Goal: Task Accomplishment & Management: Manage account settings

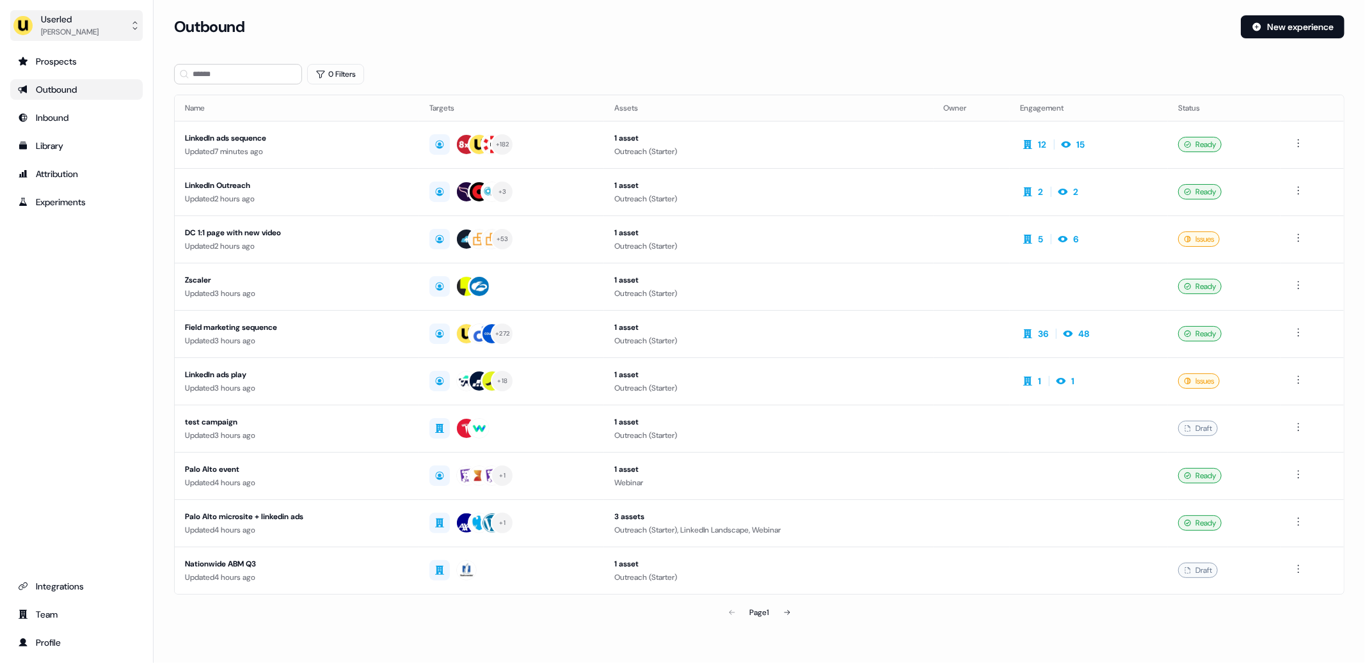
drag, startPoint x: 61, startPoint y: 20, endPoint x: 67, endPoint y: 28, distance: 8.7
click at [61, 22] on div "Userled" at bounding box center [70, 19] width 58 height 13
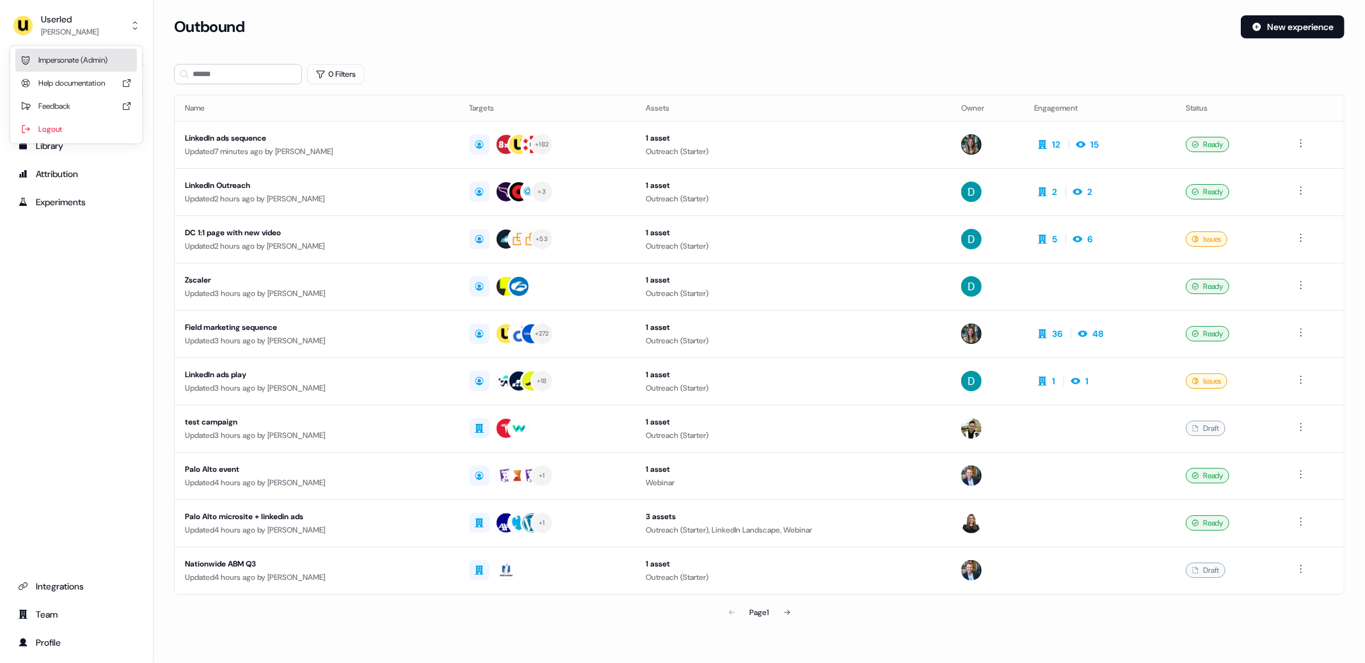
click at [97, 53] on div "Impersonate (Admin)" at bounding box center [76, 60] width 122 height 23
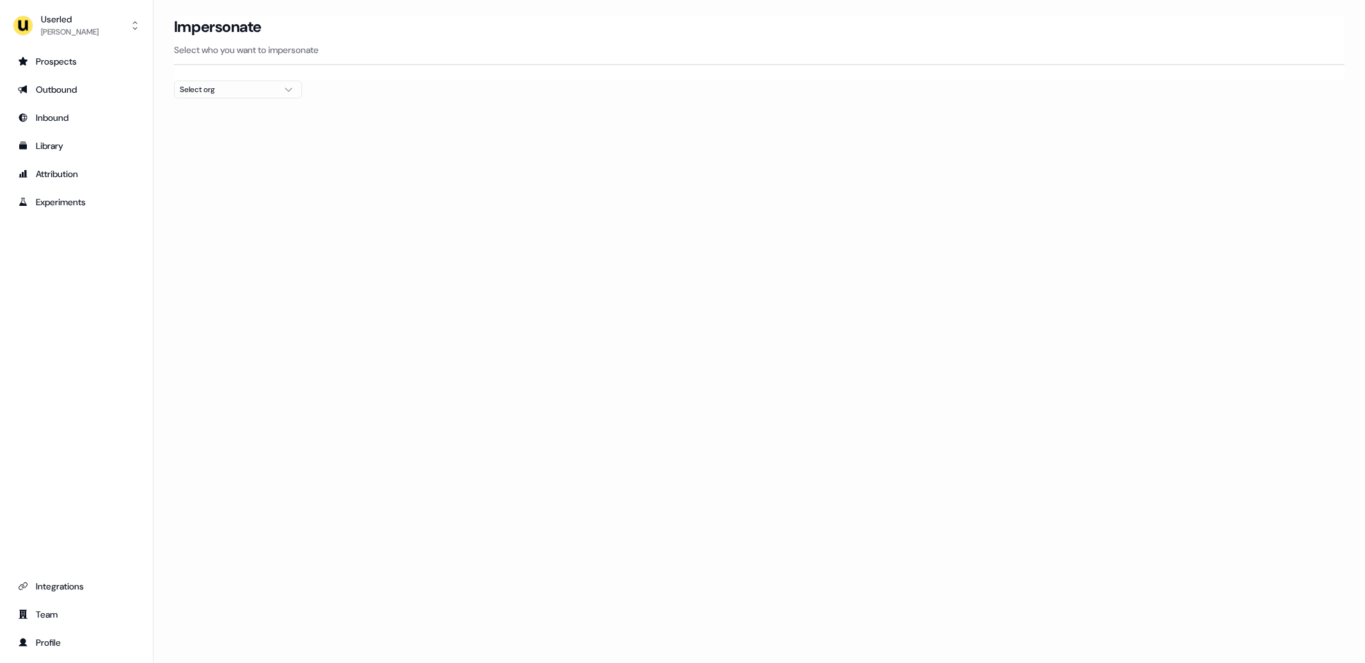
click at [198, 91] on div "Select org" at bounding box center [228, 89] width 96 height 13
type input "***"
drag, startPoint x: 212, startPoint y: 194, endPoint x: 271, endPoint y: 232, distance: 70.8
click at [211, 194] on div "Wayflyer" at bounding box center [238, 197] width 127 height 20
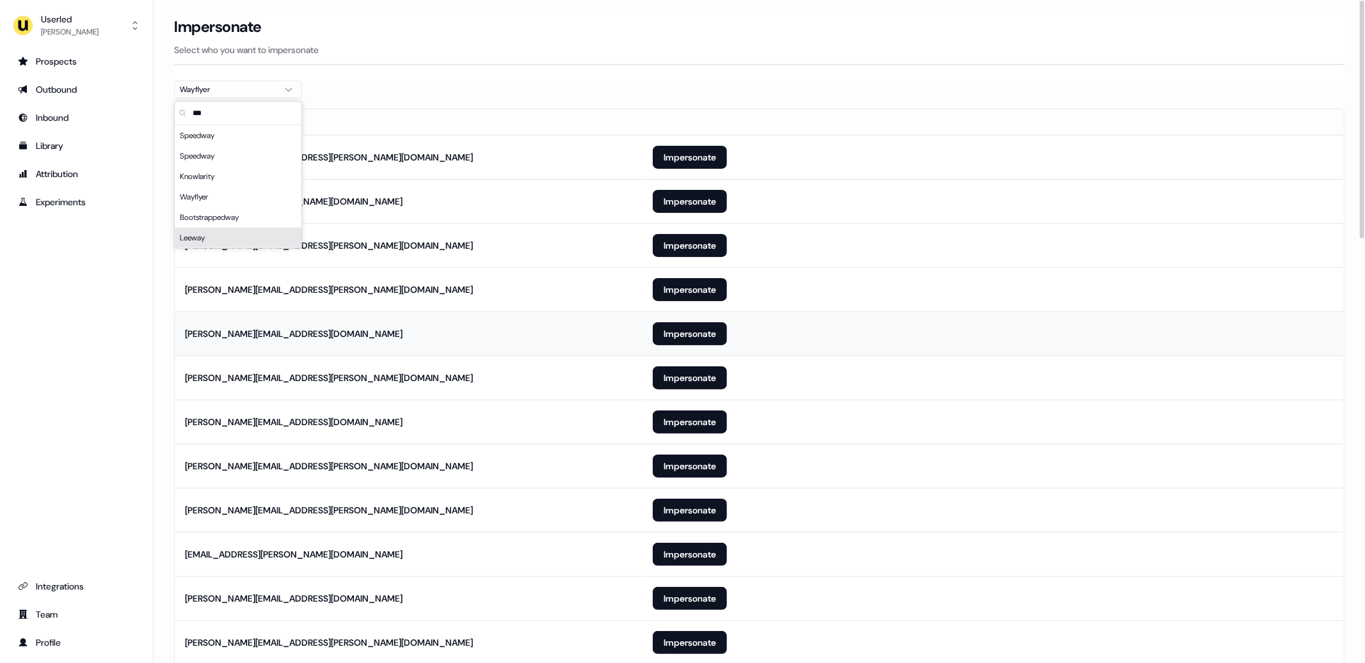
click at [671, 312] on td "Impersonate" at bounding box center [992, 334] width 701 height 44
click at [674, 299] on button "Impersonate" at bounding box center [690, 289] width 74 height 23
